Goal: Information Seeking & Learning: Learn about a topic

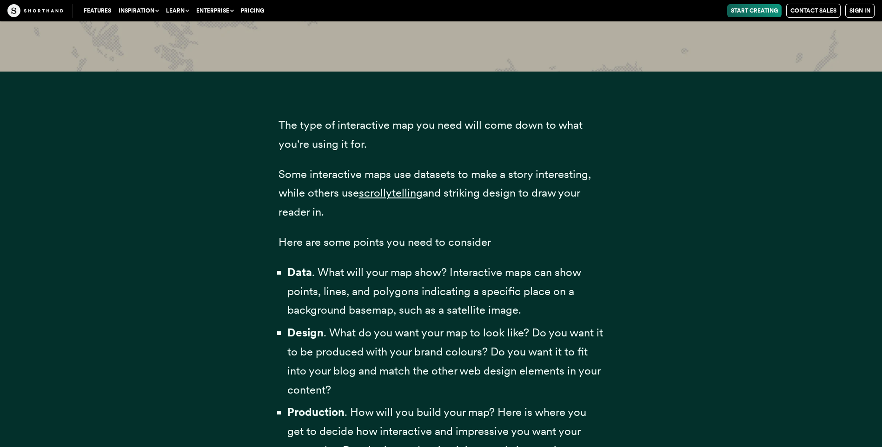
scroll to position [2729, 0]
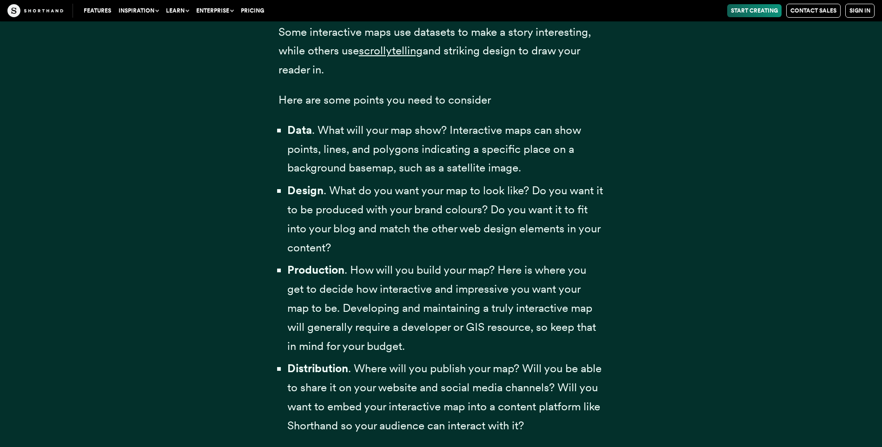
scroll to position [2785, 0]
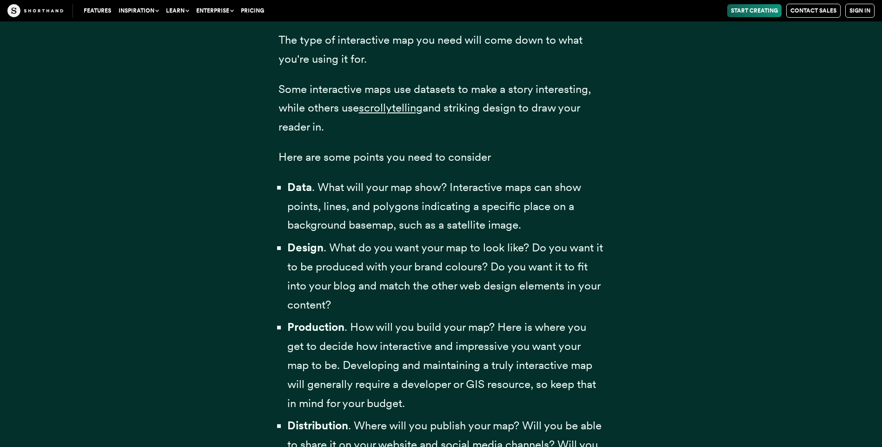
click at [877, 60] on div "The type of interactive map you need will come down to what you're using it for…" at bounding box center [441, 311] width 882 height 649
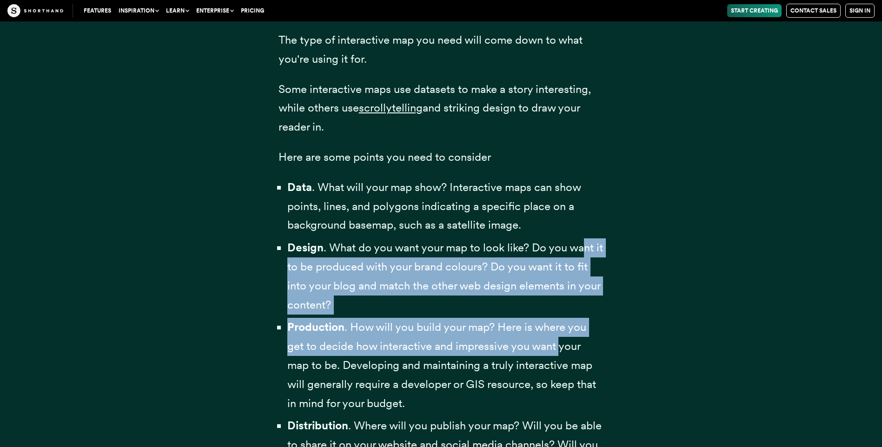
drag, startPoint x: 558, startPoint y: 366, endPoint x: 593, endPoint y: 253, distance: 118.1
click at [591, 255] on ul "Data . What will your map show? Interactive maps can show points, lines, and po…" at bounding box center [442, 335] width 326 height 315
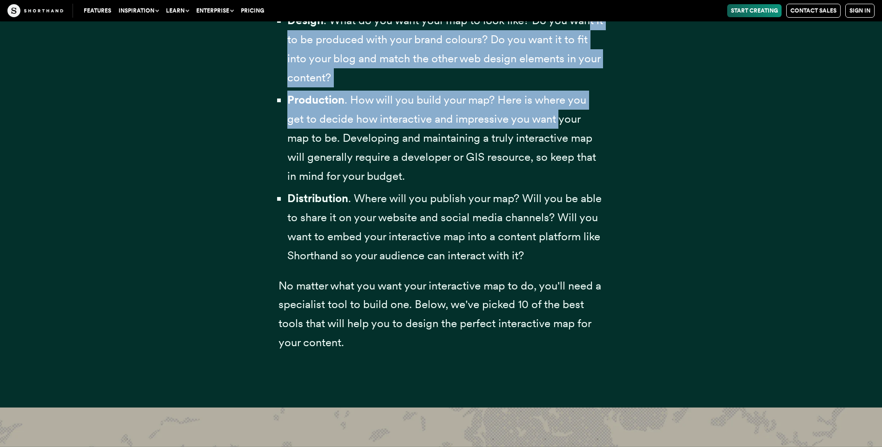
scroll to position [3041, 0]
